Goal: Task Accomplishment & Management: Use online tool/utility

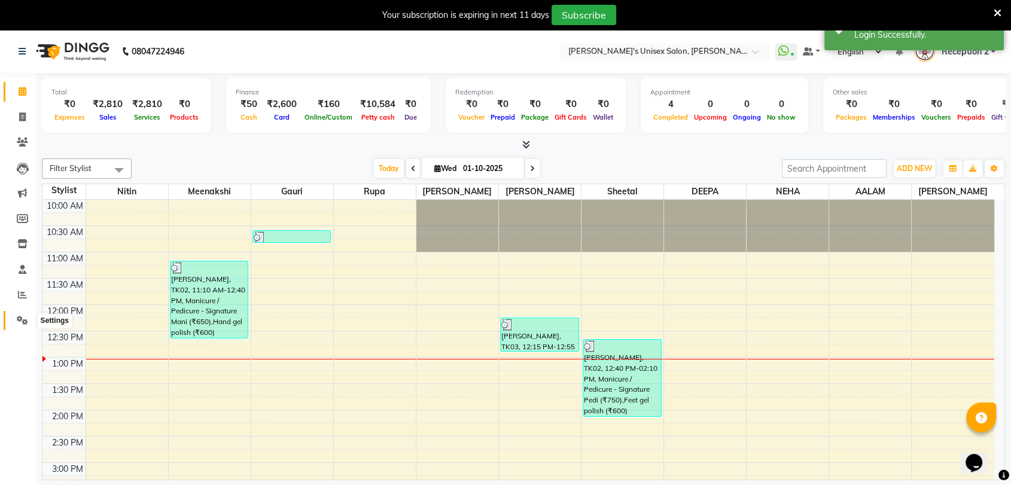
click at [20, 320] on icon at bounding box center [22, 320] width 11 height 9
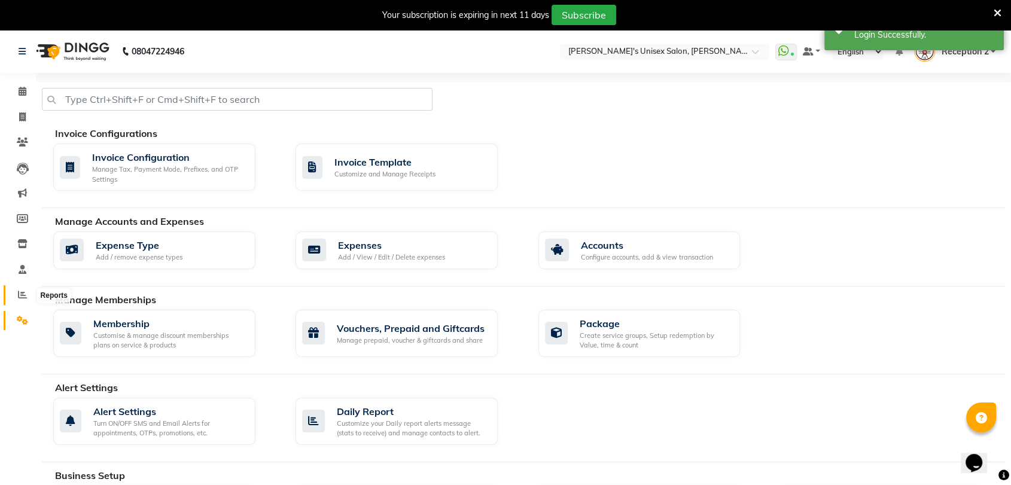
click at [20, 299] on icon at bounding box center [22, 294] width 9 height 9
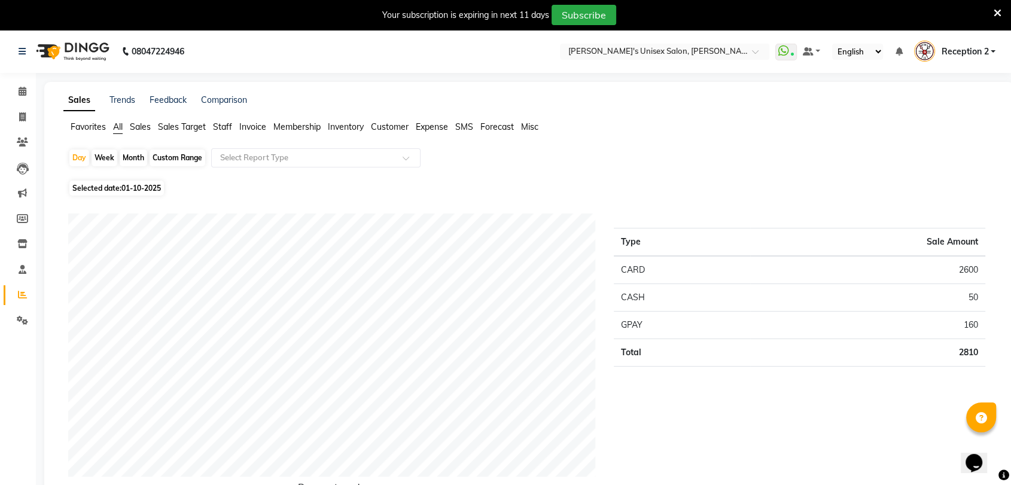
click at [148, 127] on span "Sales" at bounding box center [140, 126] width 21 height 11
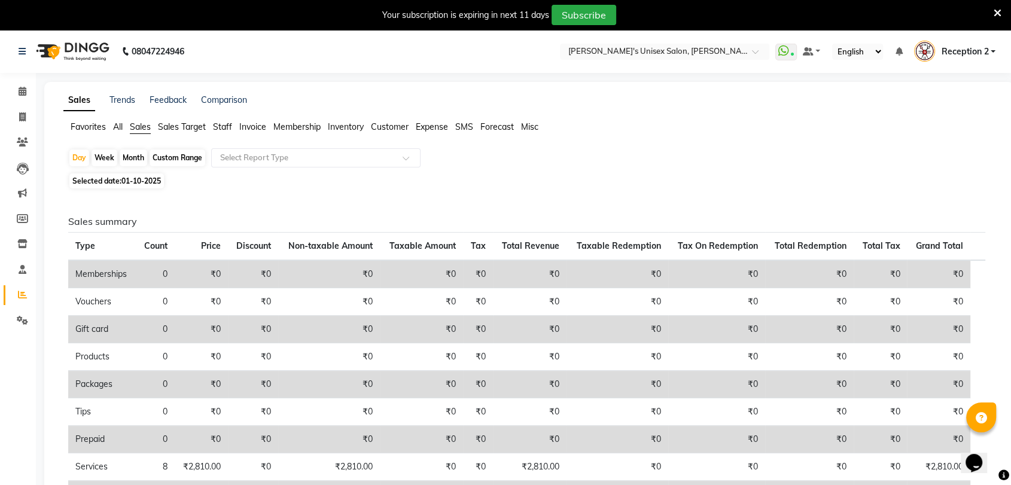
click at [123, 127] on span "All" at bounding box center [118, 126] width 10 height 11
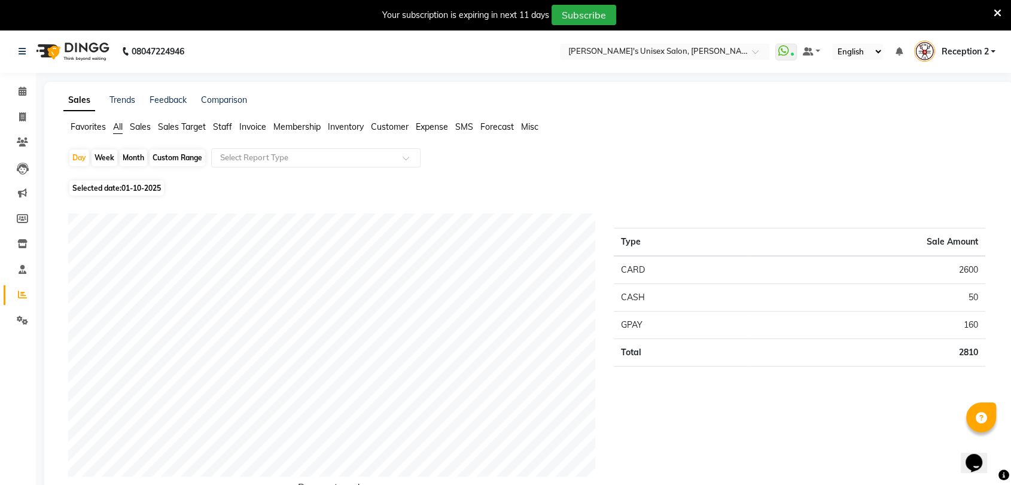
click at [134, 157] on div "Month" at bounding box center [134, 158] width 28 height 17
select select "10"
select select "2025"
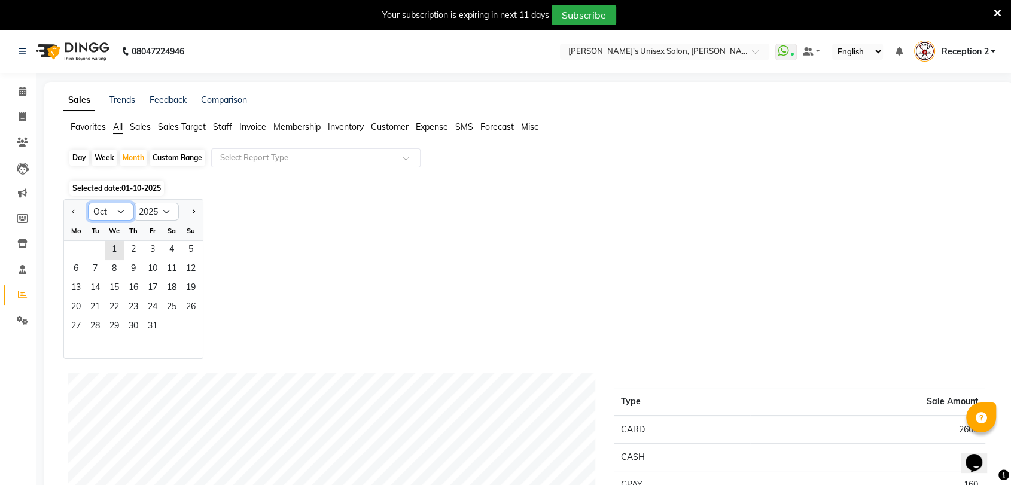
click at [123, 213] on select "Jan Feb Mar Apr May Jun Jul Aug Sep Oct Nov Dec" at bounding box center [110, 212] width 45 height 18
select select "9"
click at [88, 203] on select "Jan Feb Mar Apr May Jun Jul Aug Sep Oct Nov Dec" at bounding box center [110, 212] width 45 height 18
click at [92, 330] on span "30" at bounding box center [95, 327] width 19 height 19
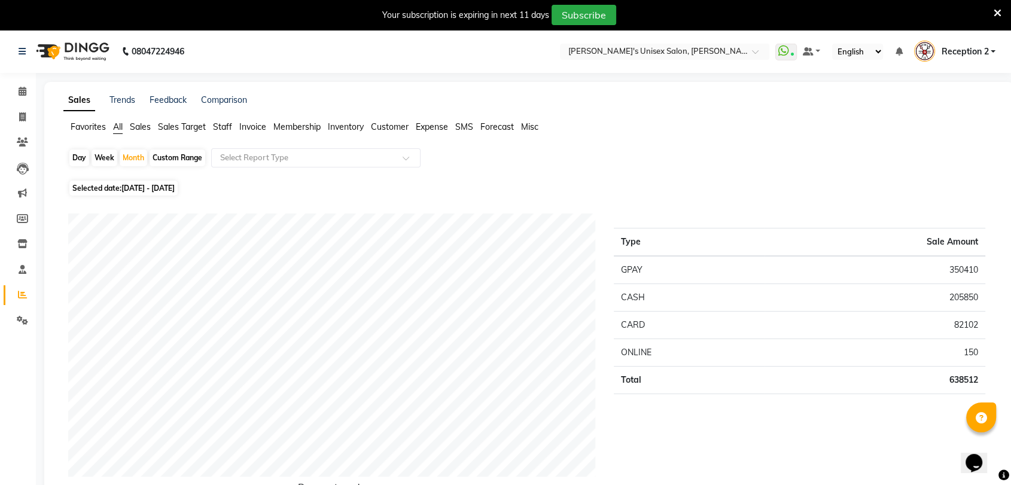
click at [169, 124] on span "Sales Target" at bounding box center [182, 126] width 48 height 11
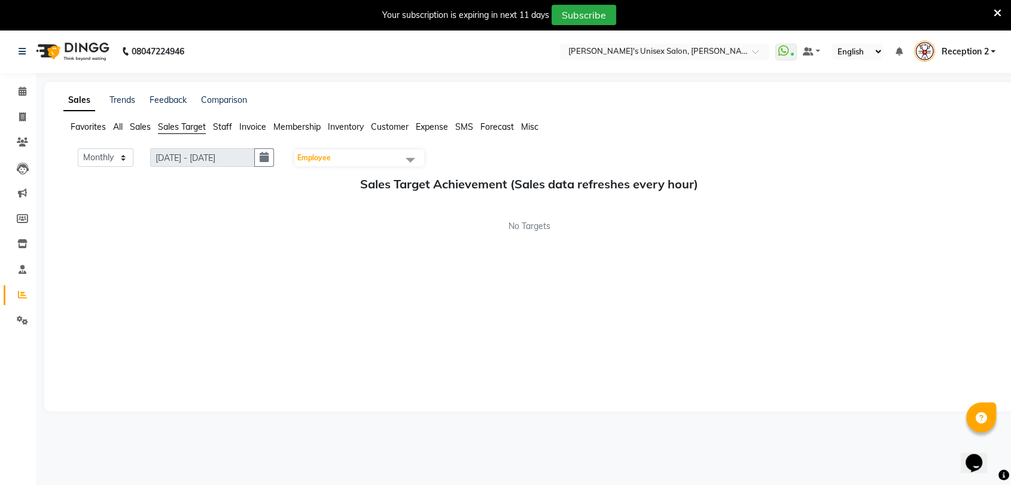
click at [140, 127] on span "Sales" at bounding box center [140, 126] width 21 height 11
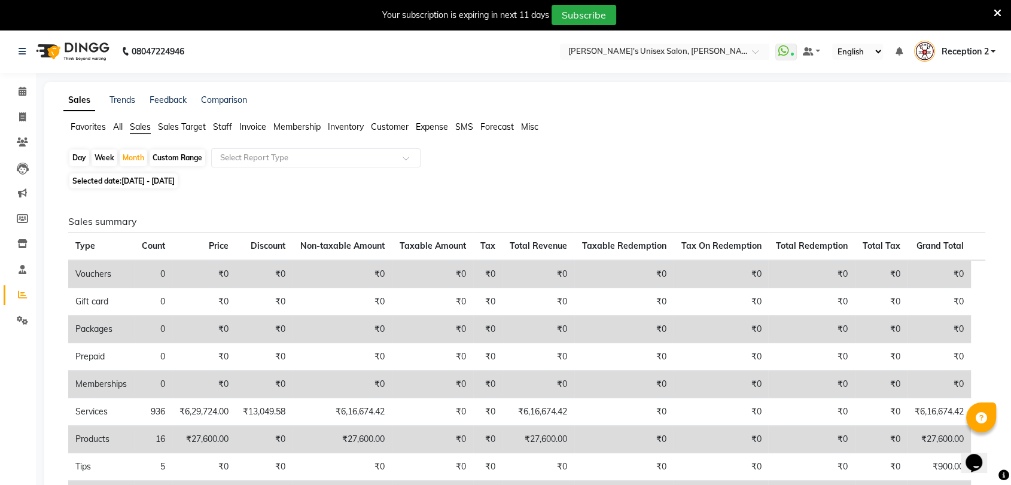
click at [180, 122] on span "Sales Target" at bounding box center [182, 126] width 48 height 11
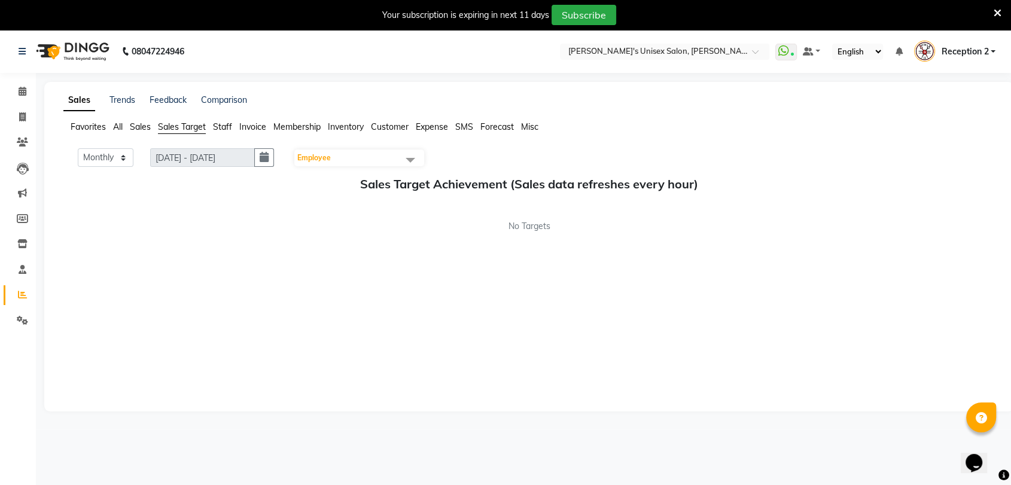
click at [142, 129] on span "Sales" at bounding box center [140, 126] width 21 height 11
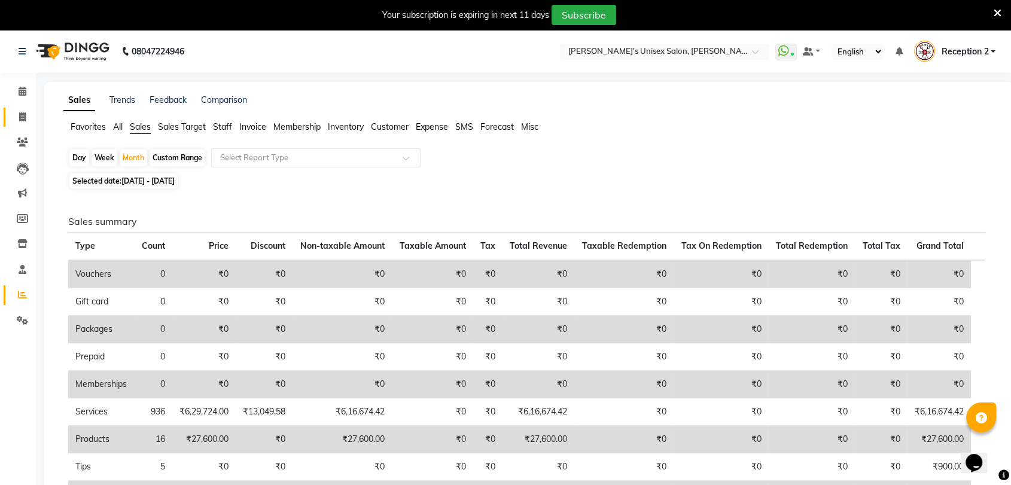
click at [28, 117] on span at bounding box center [22, 118] width 21 height 14
select select "service"
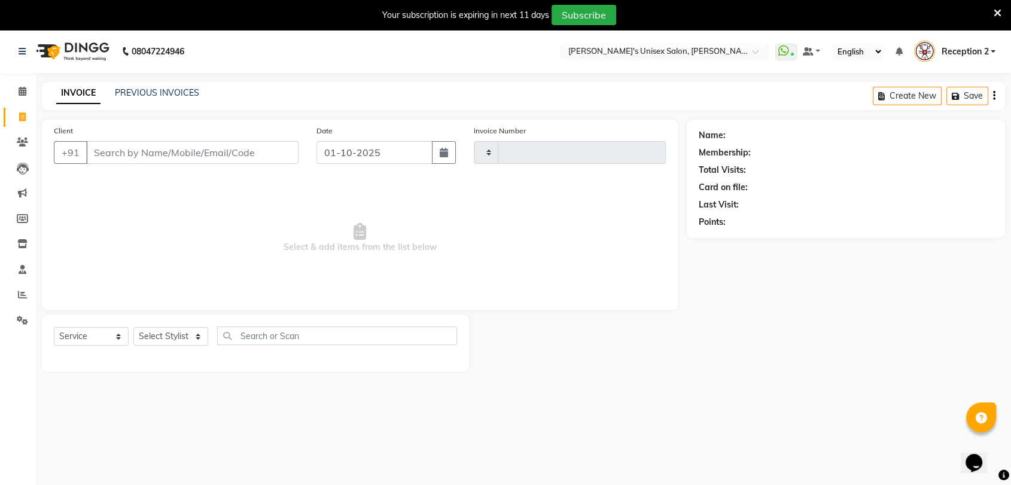
type input "2682"
select select "62"
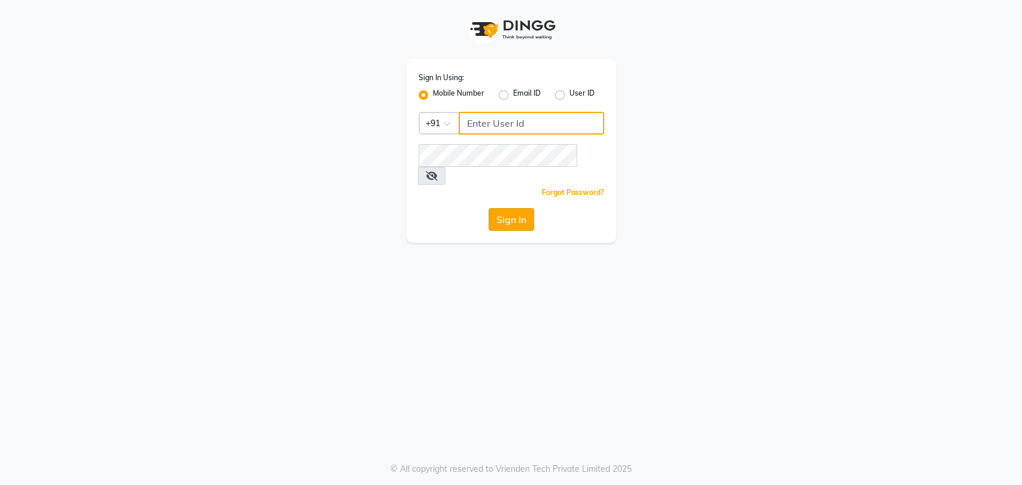
type input "5533992244"
click at [515, 208] on button "Sign In" at bounding box center [510, 219] width 45 height 23
